Goal: Navigation & Orientation: Find specific page/section

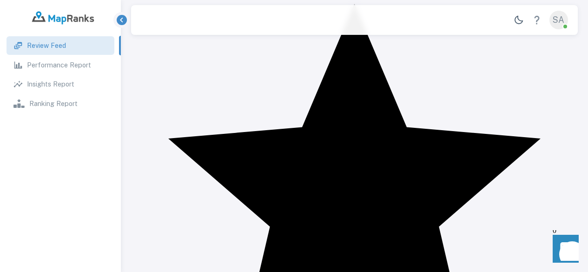
scroll to position [184, 0]
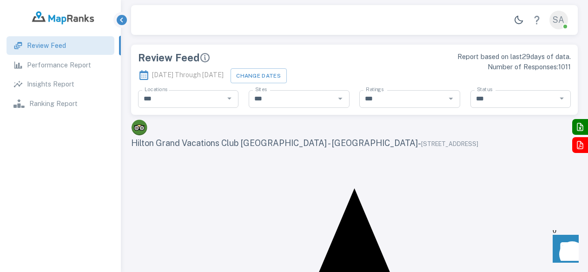
click at [40, 46] on p "Review Feed" at bounding box center [46, 45] width 39 height 10
click at [47, 67] on p "Performance Report" at bounding box center [59, 65] width 64 height 10
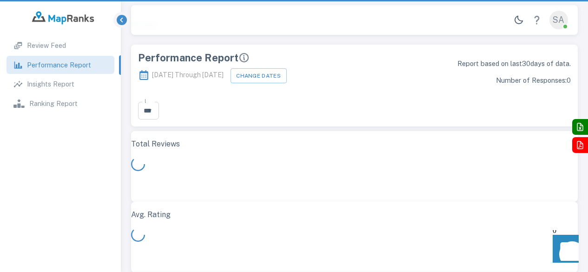
scroll to position [264, 440]
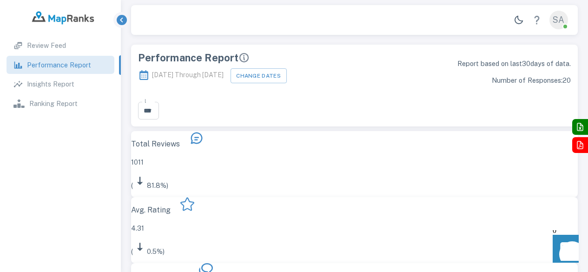
click at [52, 81] on p "Insights Report" at bounding box center [50, 84] width 47 height 10
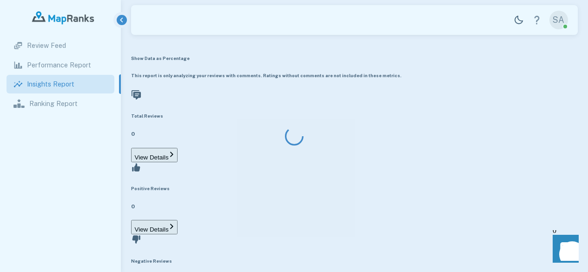
type input "**********"
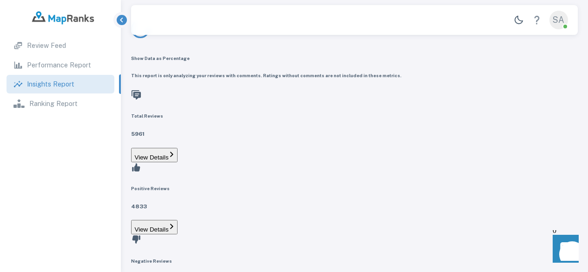
scroll to position [294, 411]
click at [54, 97] on link "Ranking Report" at bounding box center [60, 103] width 107 height 19
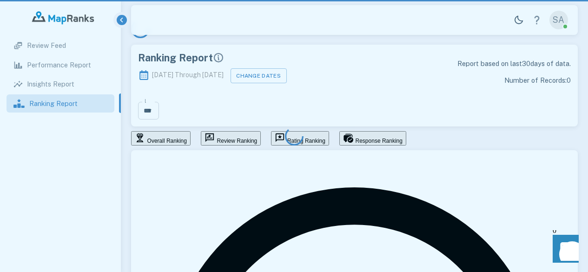
scroll to position [284, 440]
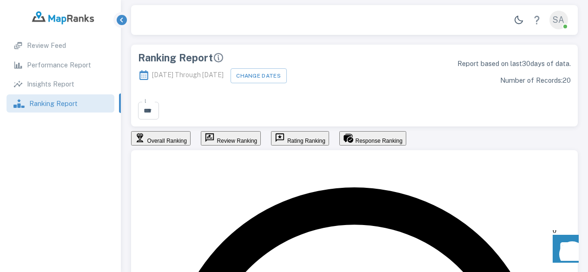
click at [37, 46] on p "Review Feed" at bounding box center [46, 45] width 39 height 10
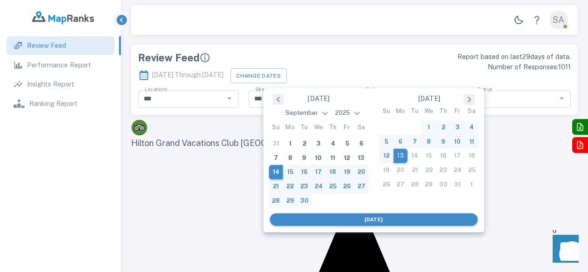
click at [287, 72] on button "Change Dates" at bounding box center [258, 75] width 56 height 14
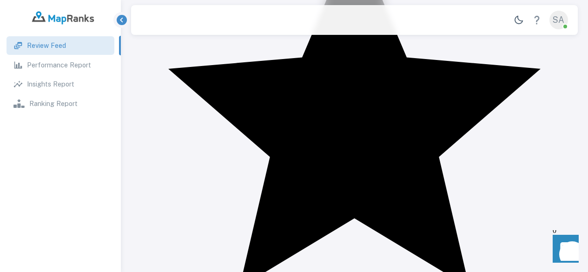
scroll to position [221, 0]
